Goal: Transaction & Acquisition: Obtain resource

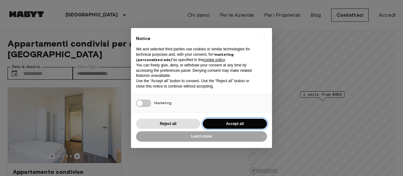
click at [232, 127] on button "Accept all" at bounding box center [235, 124] width 64 height 10
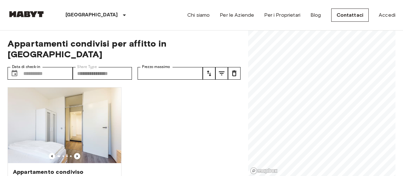
scroll to position [37, 0]
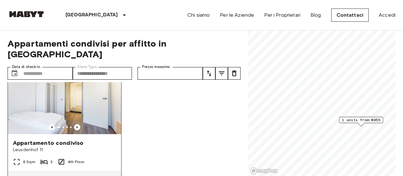
scroll to position [47, 0]
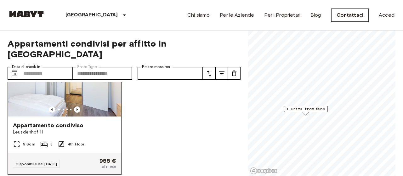
click at [33, 122] on span "Appartamento condiviso" at bounding box center [48, 126] width 71 height 8
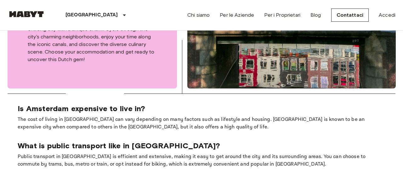
scroll to position [66, 0]
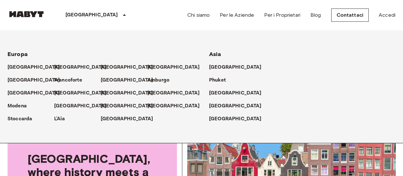
click at [87, 13] on p "[GEOGRAPHIC_DATA]" at bounding box center [92, 15] width 53 height 8
click at [158, 96] on p "[GEOGRAPHIC_DATA]" at bounding box center [175, 94] width 53 height 8
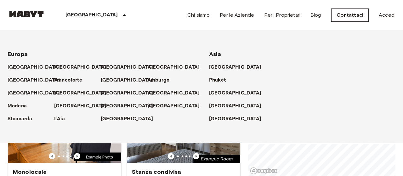
click at [118, 11] on div "[GEOGRAPHIC_DATA] [GEOGRAPHIC_DATA] [GEOGRAPHIC_DATA] [GEOGRAPHIC_DATA] [GEOGRA…" at bounding box center [202, 15] width 388 height 30
click at [121, 15] on icon at bounding box center [125, 15] width 8 height 8
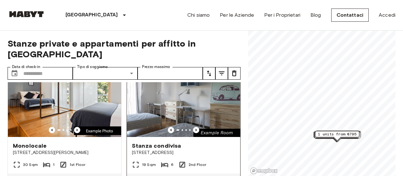
scroll to position [37, 0]
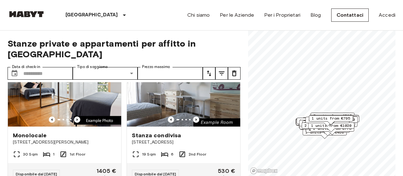
click at [342, 125] on div "1 units from €795" at bounding box center [331, 120] width 44 height 10
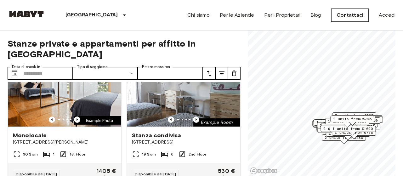
click at [357, 126] on div "1 units from €810" at bounding box center [348, 123] width 44 height 10
click at [358, 128] on span "1 units from €1020" at bounding box center [353, 129] width 41 height 6
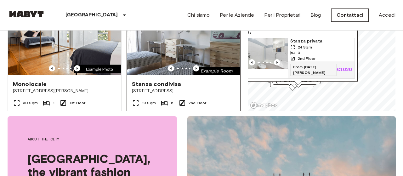
scroll to position [37, 0]
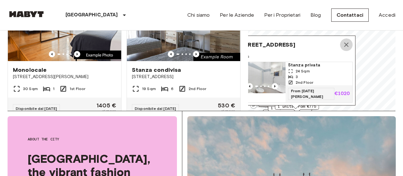
click at [346, 48] on icon "Map marker" at bounding box center [347, 45] width 8 height 8
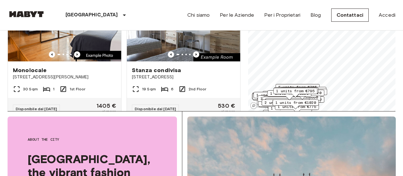
scroll to position [0, 0]
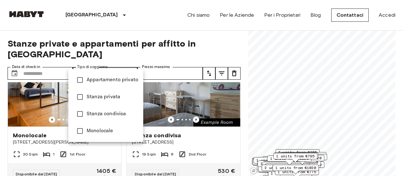
type input "**********"
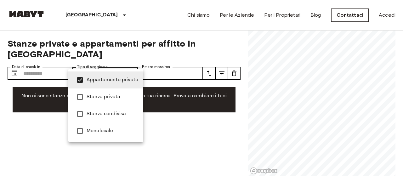
drag, startPoint x: 289, startPoint y: 150, endPoint x: 293, endPoint y: 115, distance: 35.5
click at [293, 115] on div at bounding box center [201, 88] width 403 height 176
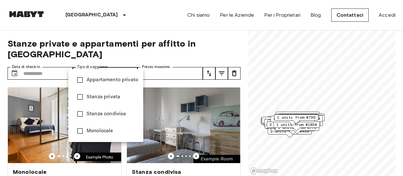
type input "******"
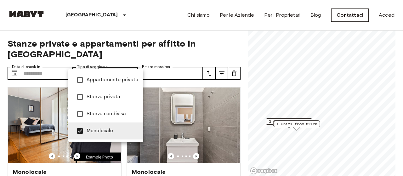
click at [295, 145] on div at bounding box center [201, 88] width 403 height 176
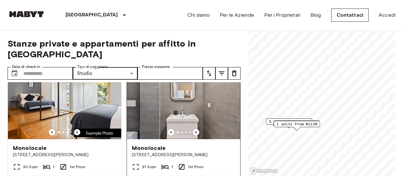
scroll to position [37, 0]
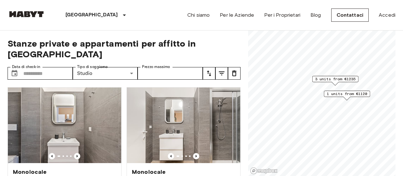
click at [346, 94] on span "1 units from €1120" at bounding box center [347, 94] width 41 height 6
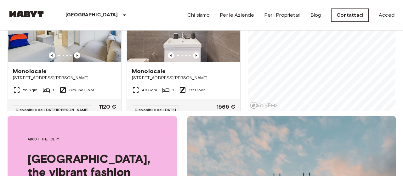
scroll to position [186, 0]
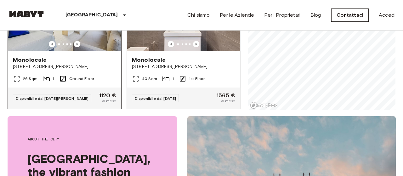
click at [90, 56] on div "Monolocale" at bounding box center [64, 60] width 103 height 8
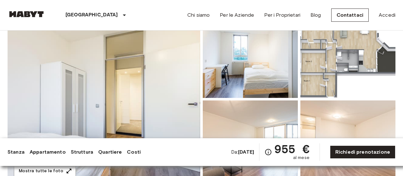
scroll to position [66, 0]
click at [338, 55] on img at bounding box center [348, 56] width 95 height 83
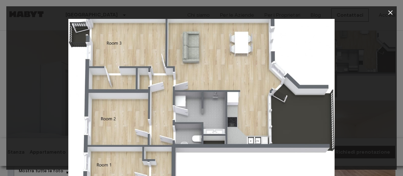
drag, startPoint x: 165, startPoint y: 103, endPoint x: 165, endPoint y: 84, distance: 19.5
click at [165, 84] on img at bounding box center [201, 108] width 267 height 178
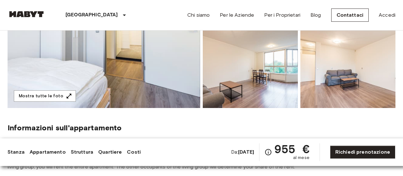
scroll to position [164, 0]
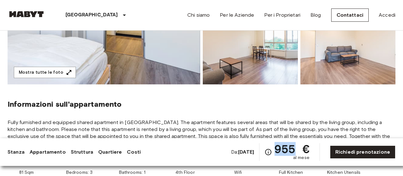
drag, startPoint x: 279, startPoint y: 148, endPoint x: 297, endPoint y: 143, distance: 19.3
click at [297, 143] on span "955 €" at bounding box center [292, 148] width 35 height 11
click at [292, 144] on span "955 €" at bounding box center [292, 148] width 35 height 11
drag, startPoint x: 295, startPoint y: 150, endPoint x: 278, endPoint y: 152, distance: 16.9
click at [278, 152] on div "955 € al mese" at bounding box center [287, 152] width 45 height 18
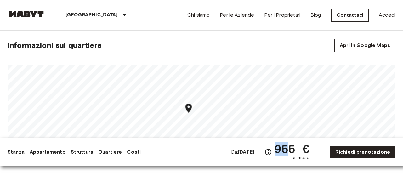
scroll to position [230, 0]
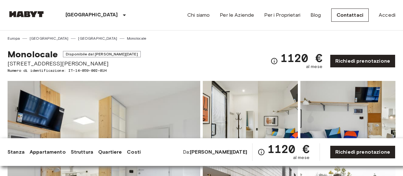
drag, startPoint x: 134, startPoint y: 69, endPoint x: 150, endPoint y: -36, distance: 105.6
